Goal: Complete application form

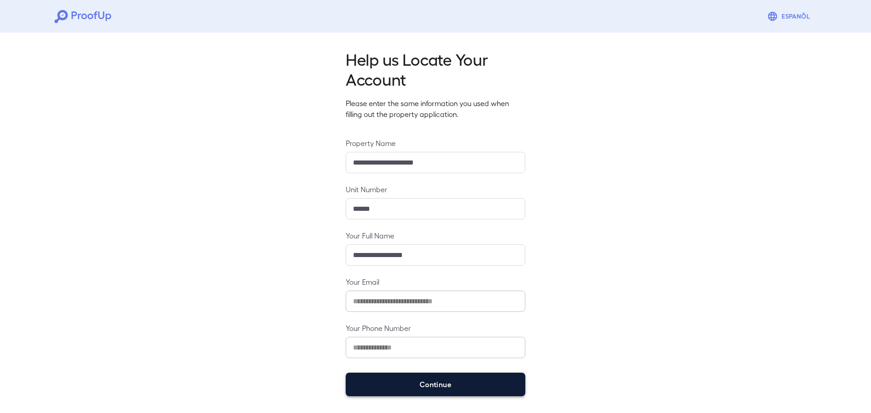
click at [417, 378] on button "Continue" at bounding box center [436, 385] width 180 height 24
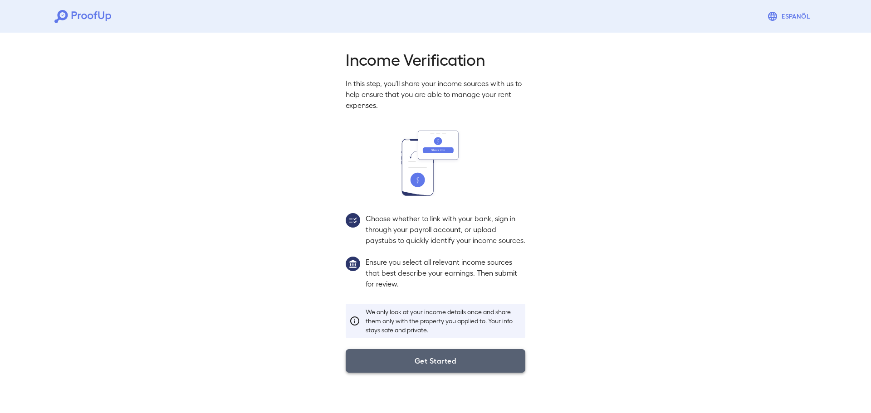
click at [421, 373] on button "Get Started" at bounding box center [436, 361] width 180 height 24
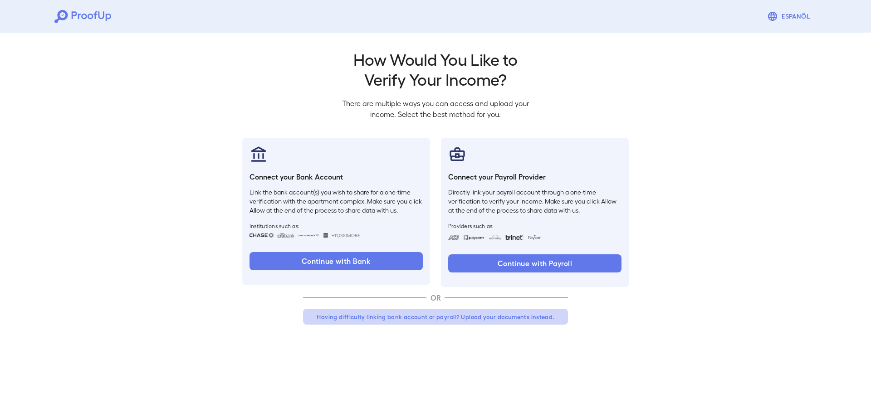
click at [400, 316] on button "Having difficulty linking bank account or payroll? Upload your documents instea…" at bounding box center [435, 317] width 265 height 16
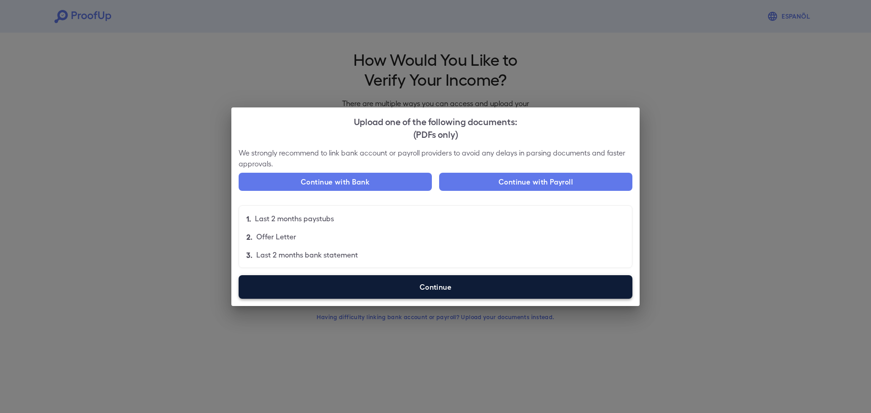
click at [380, 278] on label "Continue" at bounding box center [436, 287] width 394 height 24
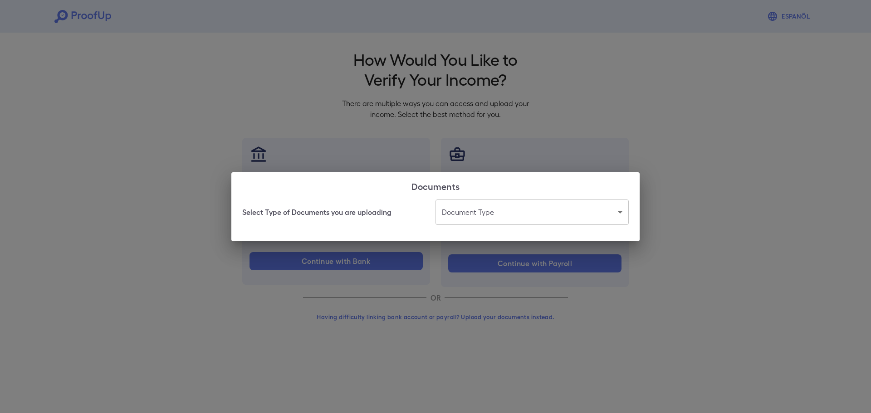
click at [443, 215] on body "Espanõl Go back How Would You Like to Verify Your Income? There are multiple wa…" at bounding box center [435, 173] width 871 height 347
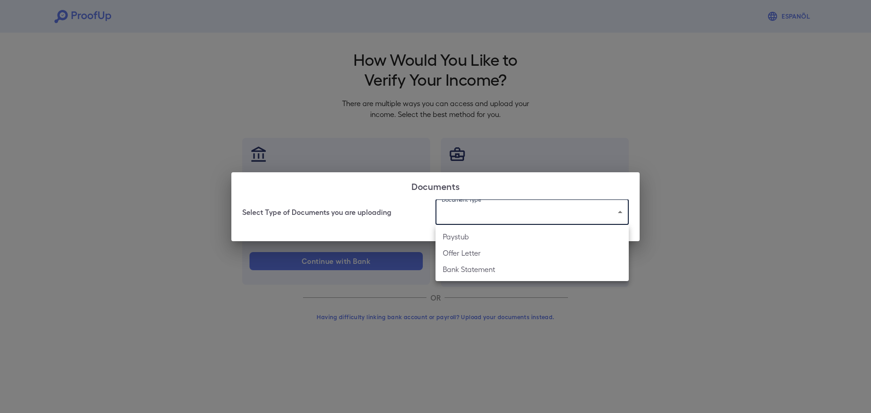
click at [468, 238] on li "Paystub" at bounding box center [532, 237] width 193 height 16
type input "*******"
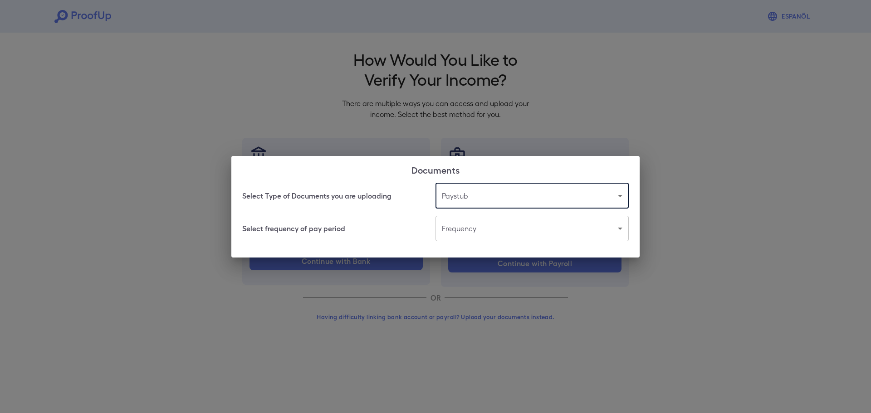
click at [468, 240] on body "Espanõl Go back How Would You Like to Verify Your Income? There are multiple wa…" at bounding box center [435, 173] width 871 height 347
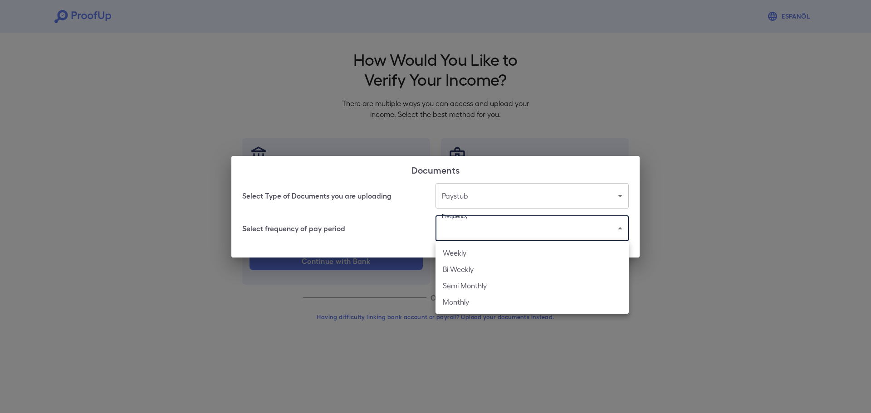
click at [523, 269] on li "Bi-Weekly" at bounding box center [532, 269] width 193 height 16
type input "*********"
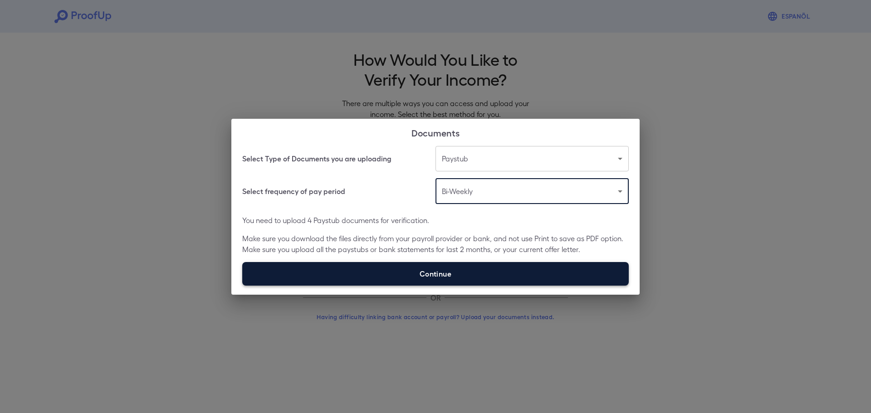
click at [492, 273] on label "Continue" at bounding box center [435, 274] width 387 height 24
click at [243, 285] on input "Continue" at bounding box center [242, 285] width 0 height 0
type input "**********"
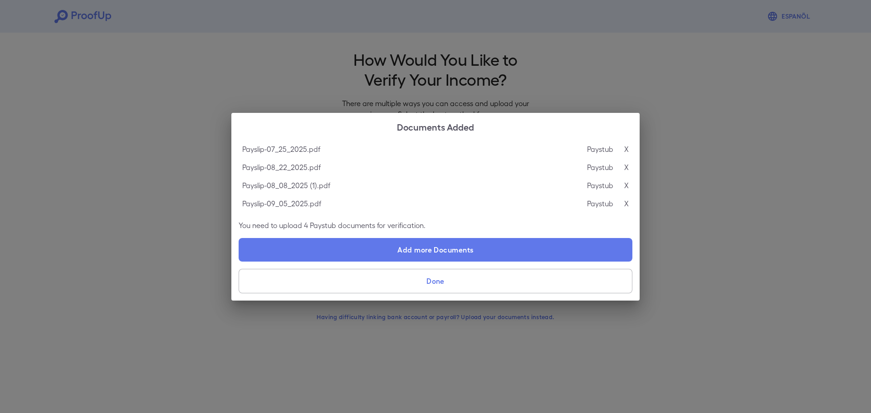
click at [451, 280] on button "Done" at bounding box center [436, 281] width 394 height 25
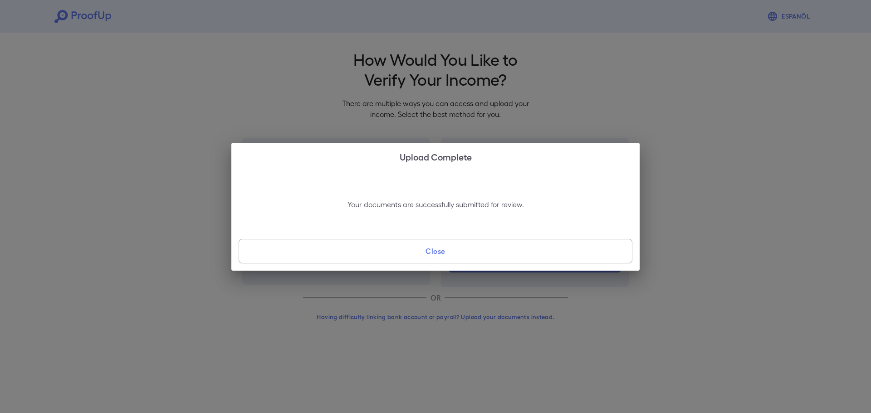
click at [471, 247] on button "Close" at bounding box center [436, 251] width 394 height 25
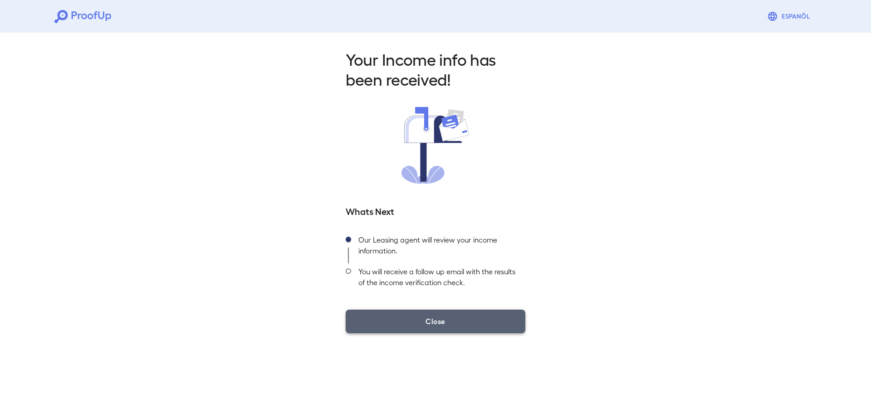
click at [461, 313] on button "Close" at bounding box center [436, 322] width 180 height 24
click at [458, 313] on button "Close" at bounding box center [436, 322] width 180 height 24
